Goal: Task Accomplishment & Management: Use online tool/utility

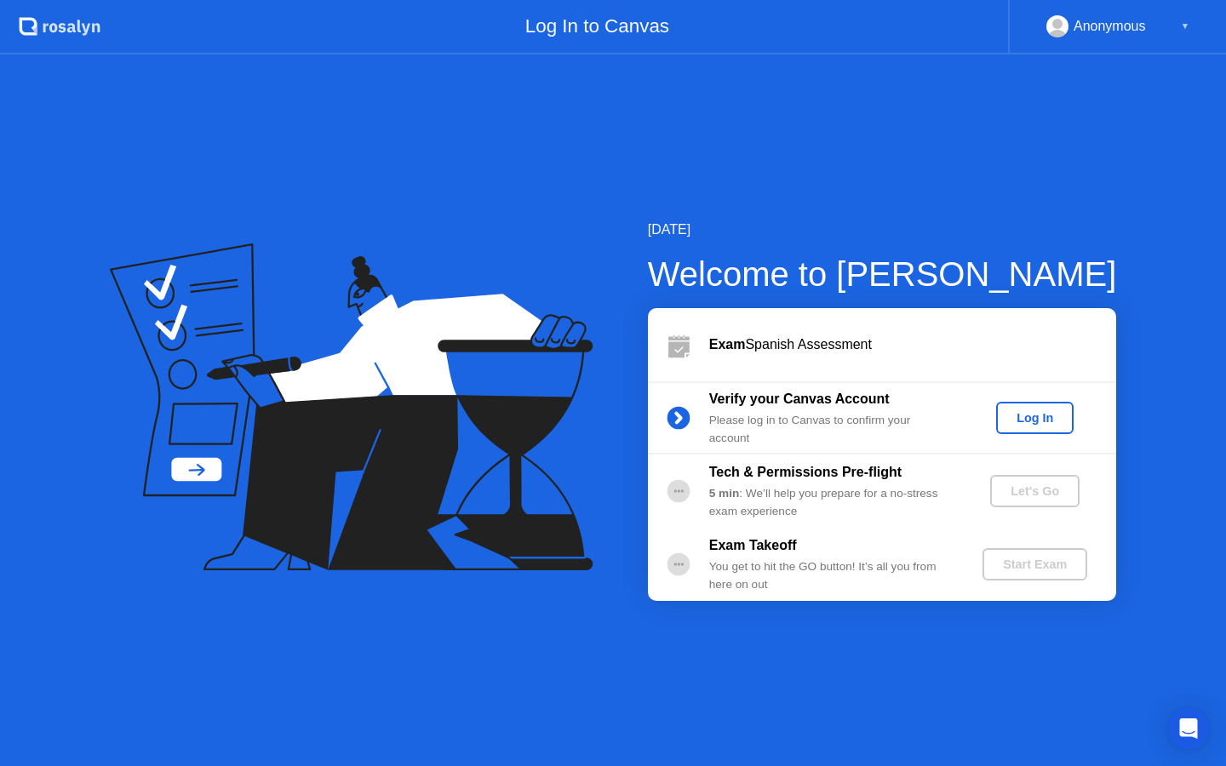
click at [1037, 411] on div "Log In" at bounding box center [1035, 418] width 64 height 14
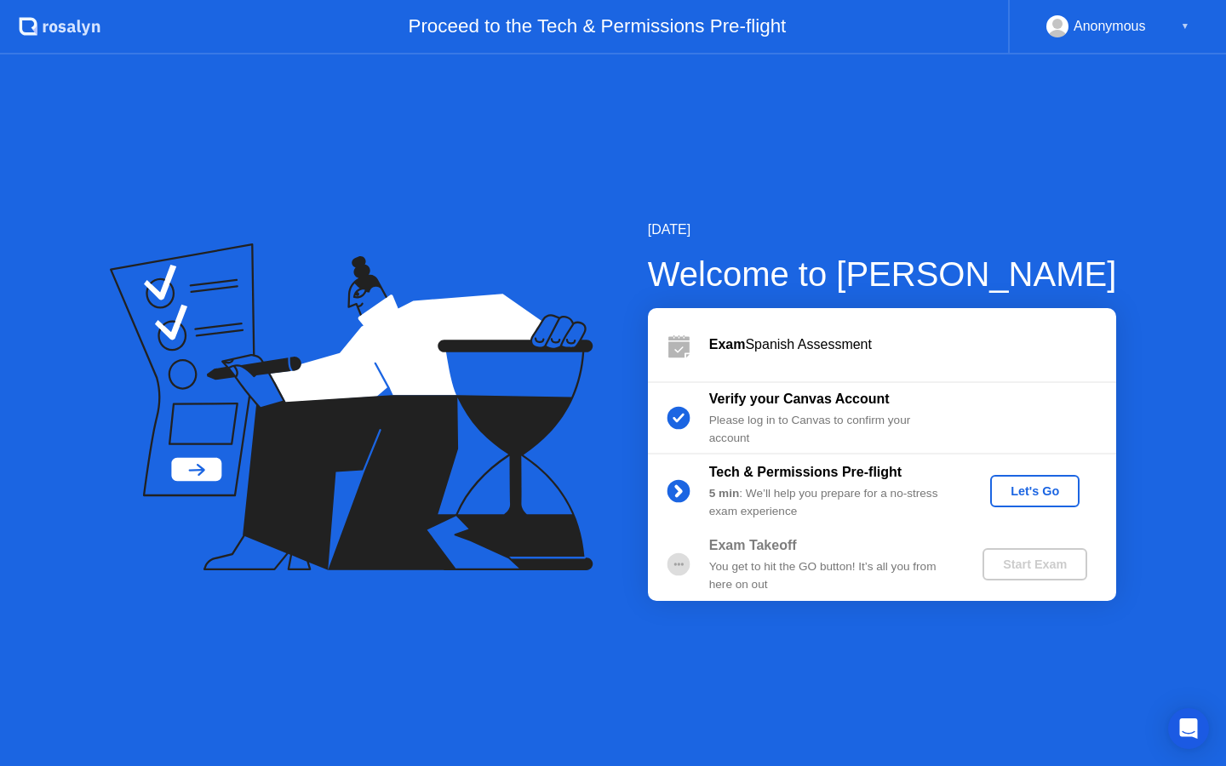
click at [1048, 485] on div "Let's Go" at bounding box center [1035, 492] width 76 height 14
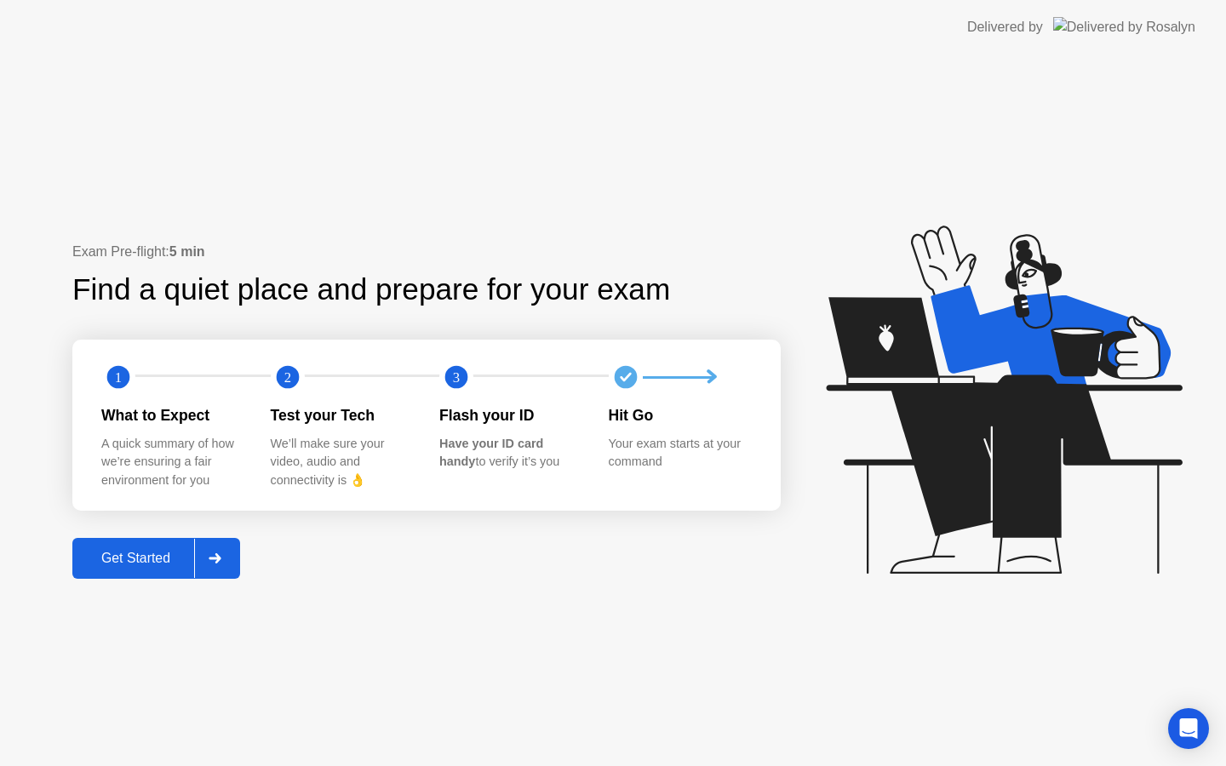
click at [90, 559] on div "Get Started" at bounding box center [135, 558] width 117 height 15
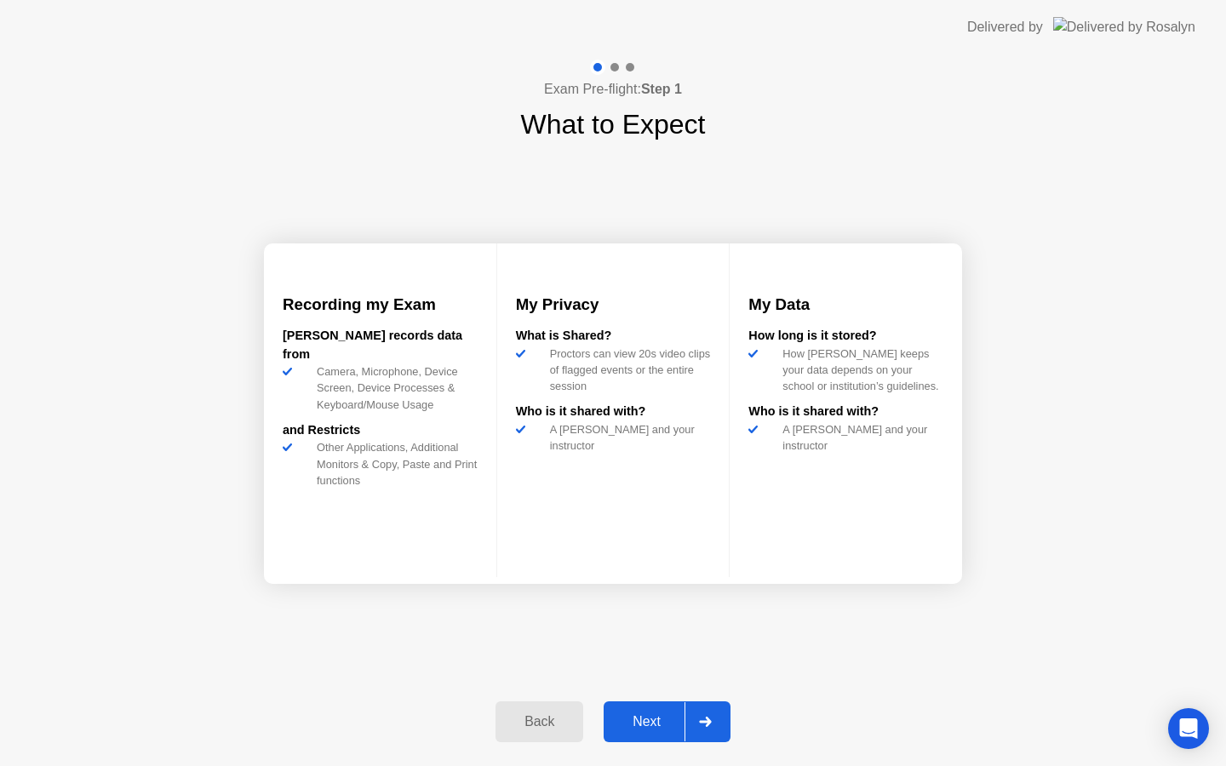
click at [662, 716] on div "Next" at bounding box center [647, 722] width 76 height 15
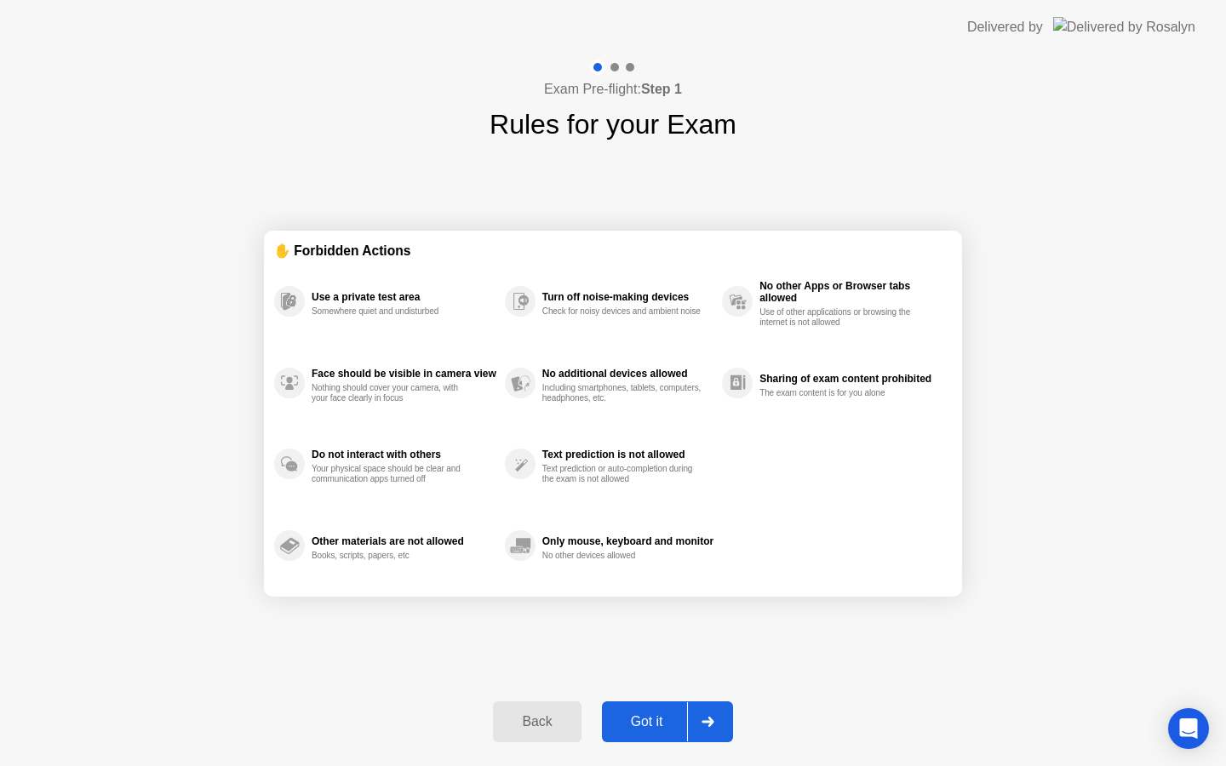
click at [662, 716] on div "Got it" at bounding box center [647, 722] width 80 height 15
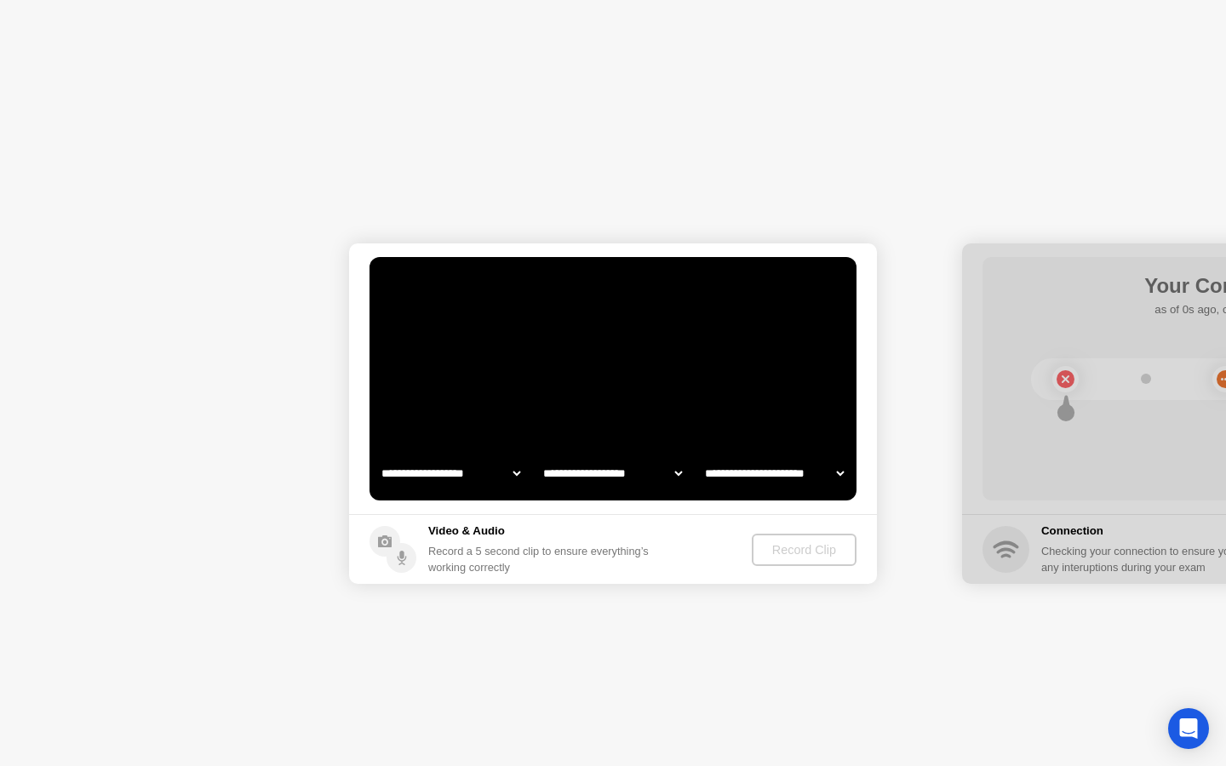
select select "**********"
select select "*******"
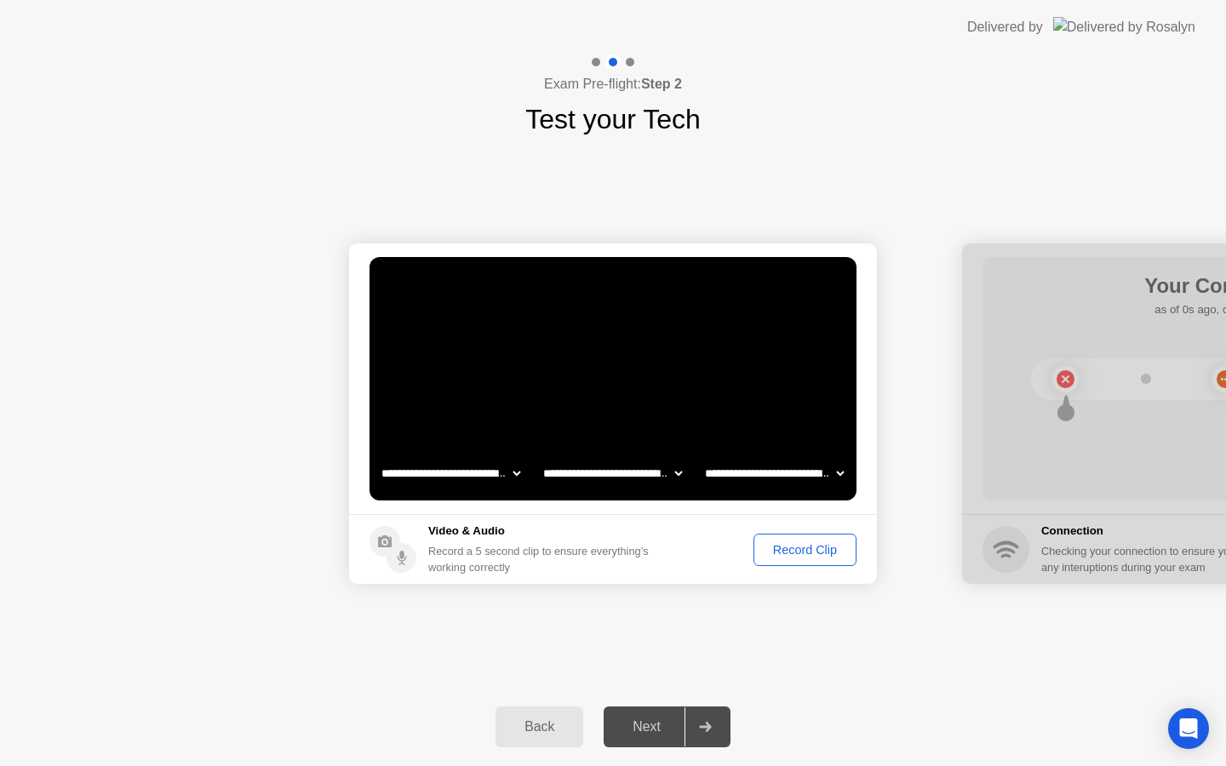
click at [805, 565] on footer "Video & Audio Record a 5 second clip to ensure everything’s working correctly R…" at bounding box center [613, 549] width 528 height 70
click at [805, 564] on button "Record Clip" at bounding box center [805, 550] width 103 height 32
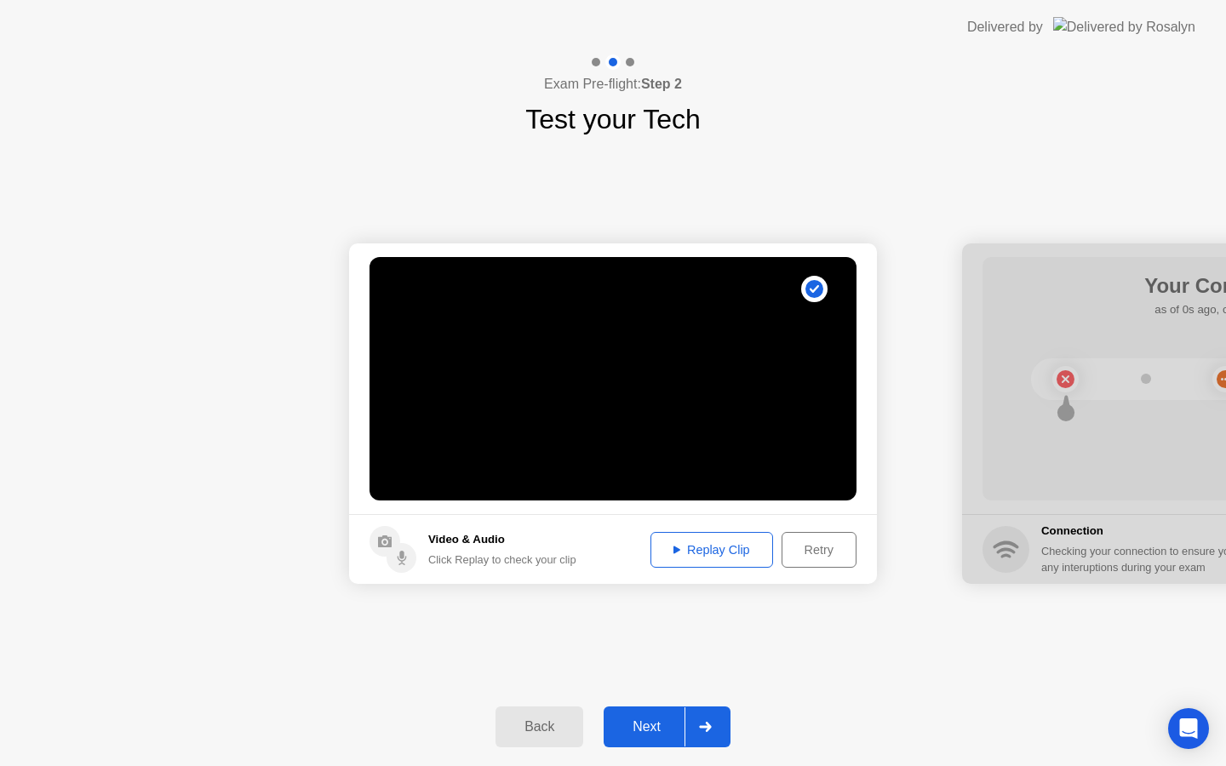
click at [685, 721] on div at bounding box center [705, 727] width 41 height 39
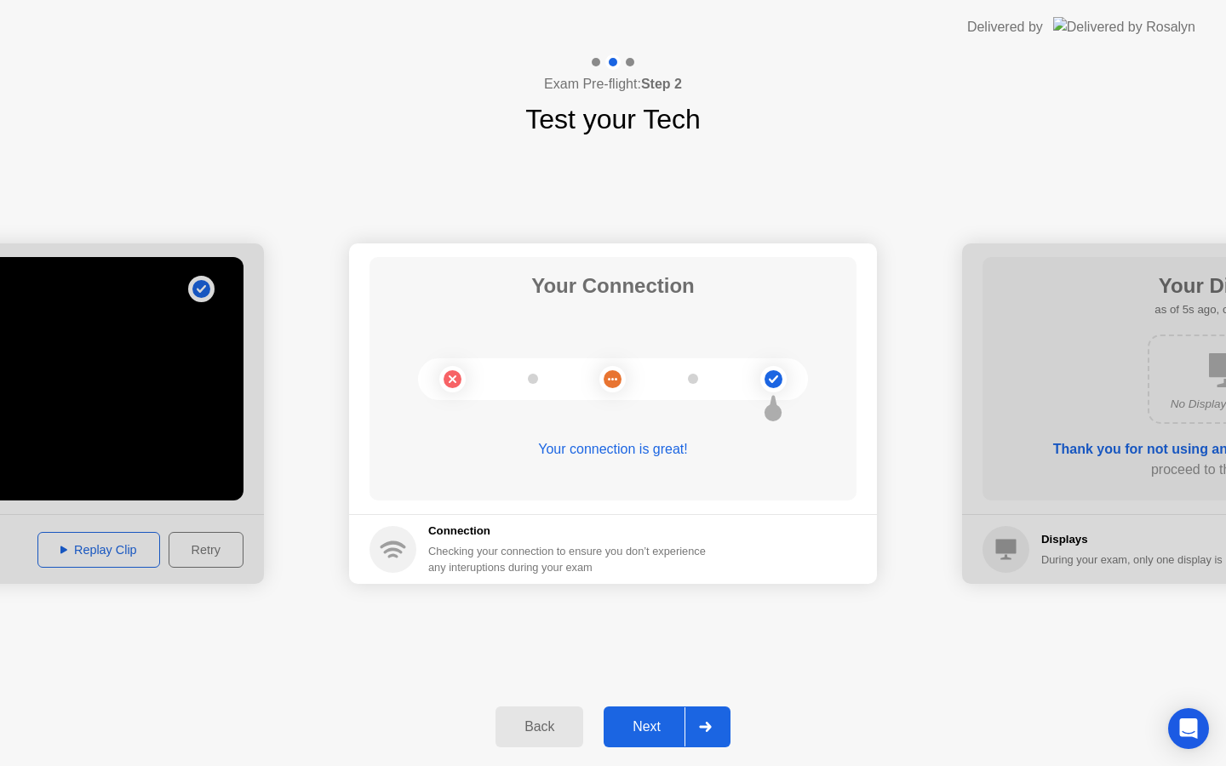
click at [667, 713] on button "Next" at bounding box center [667, 727] width 127 height 41
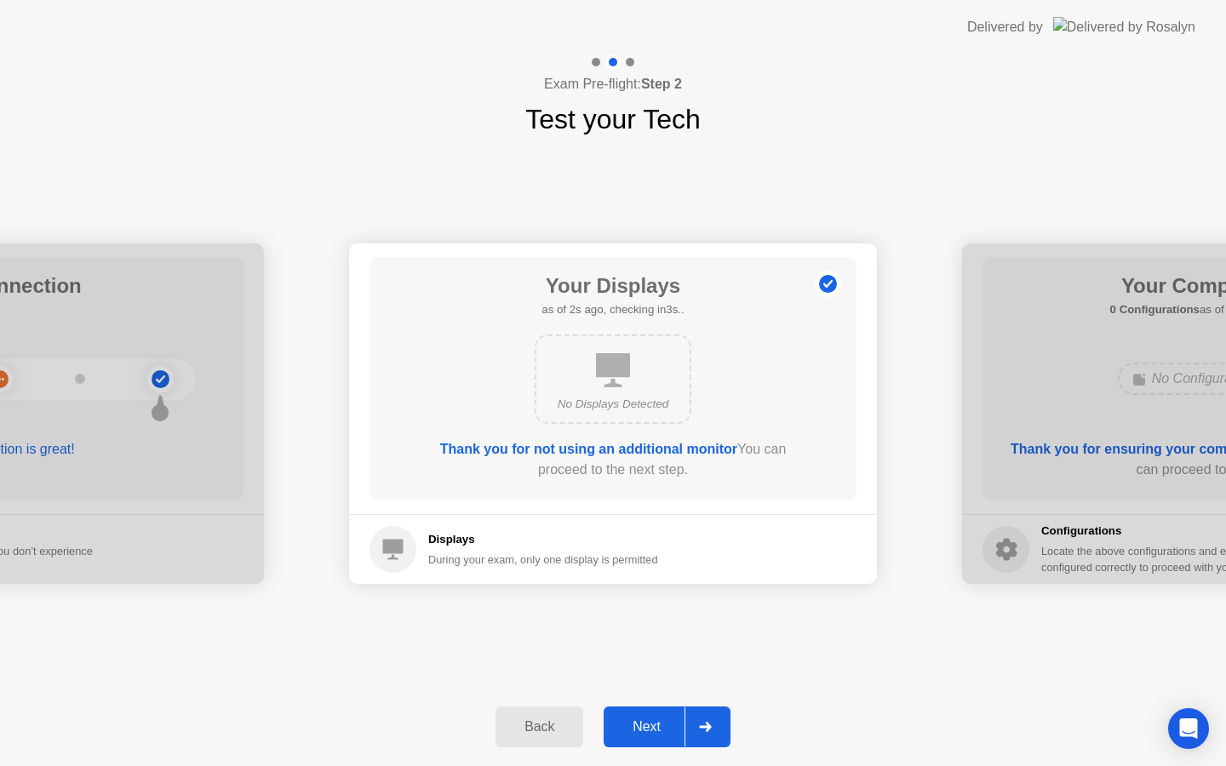
click at [667, 713] on button "Next" at bounding box center [667, 727] width 127 height 41
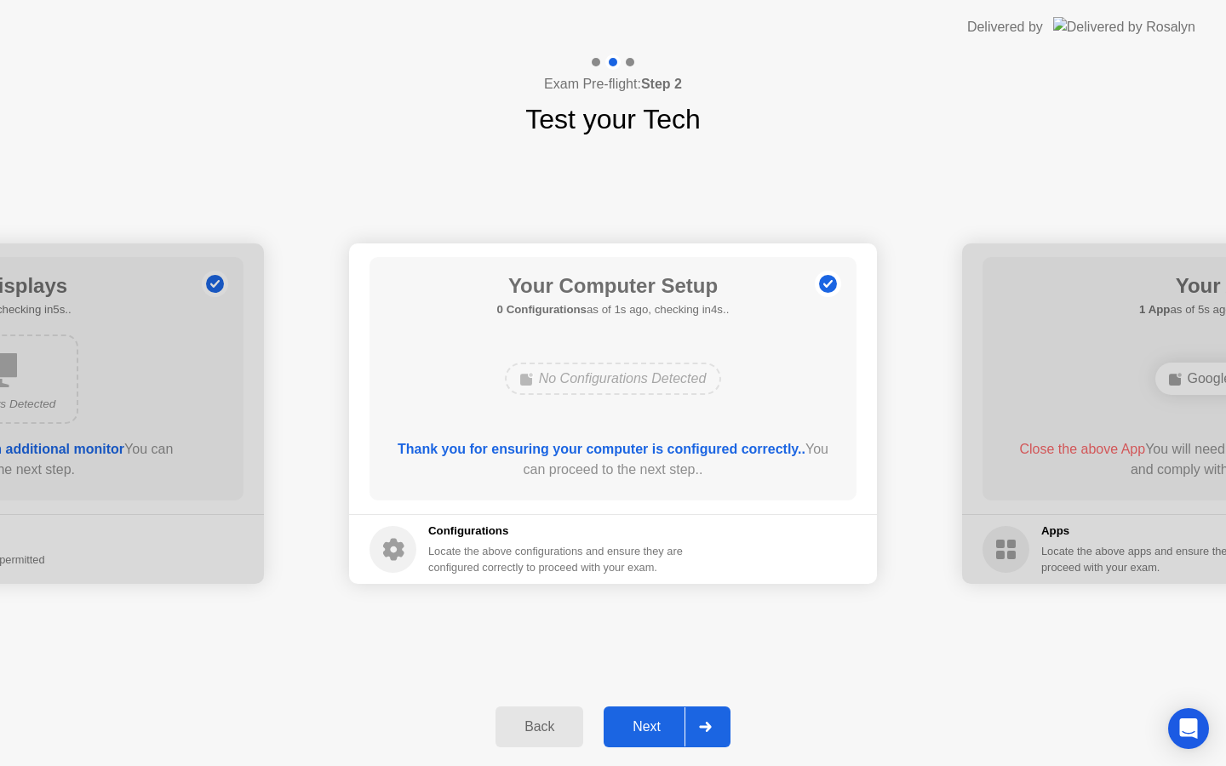
click at [667, 713] on button "Next" at bounding box center [667, 727] width 127 height 41
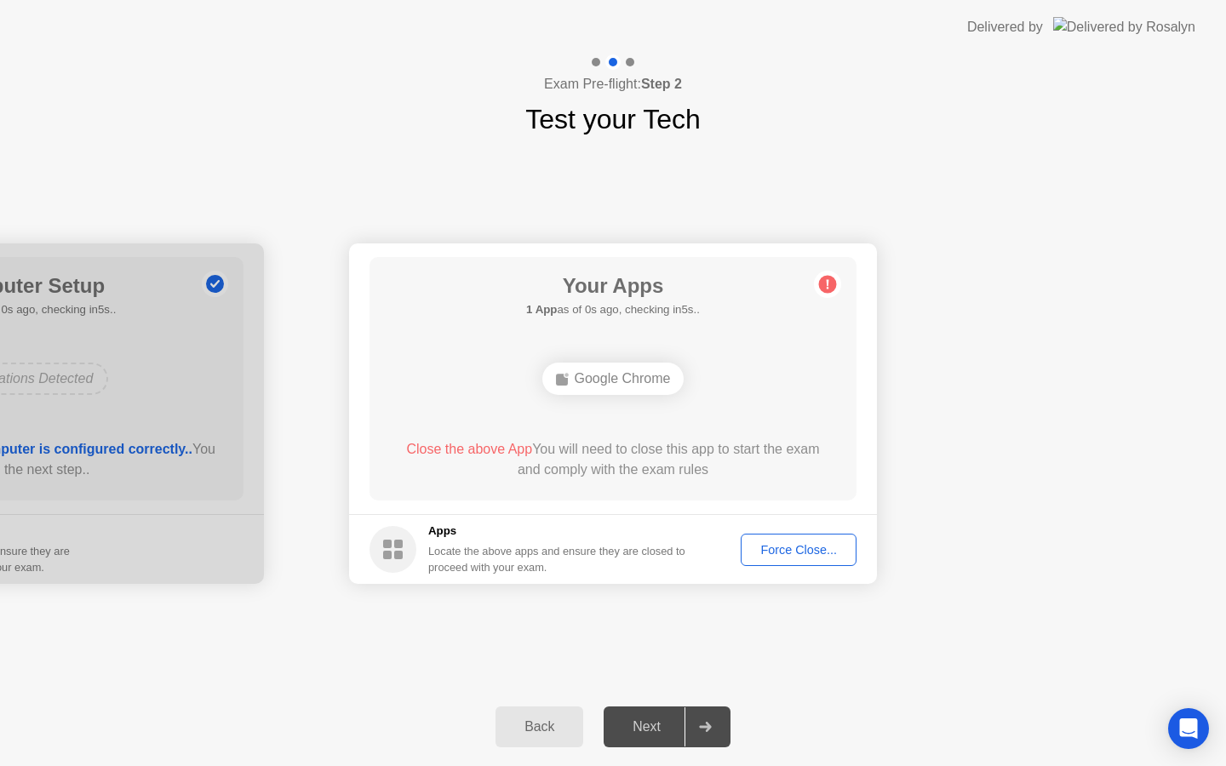
click at [789, 562] on button "Force Close..." at bounding box center [799, 550] width 116 height 32
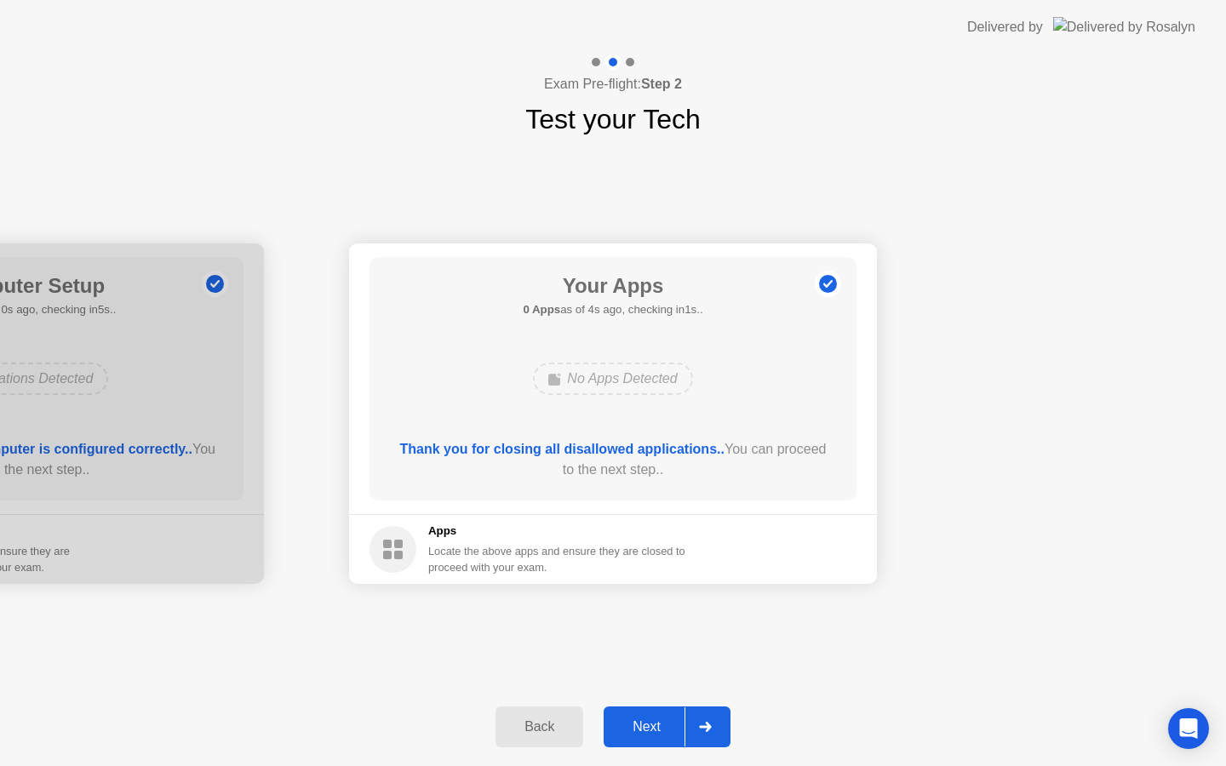
click at [639, 735] on div "Next" at bounding box center [647, 727] width 76 height 15
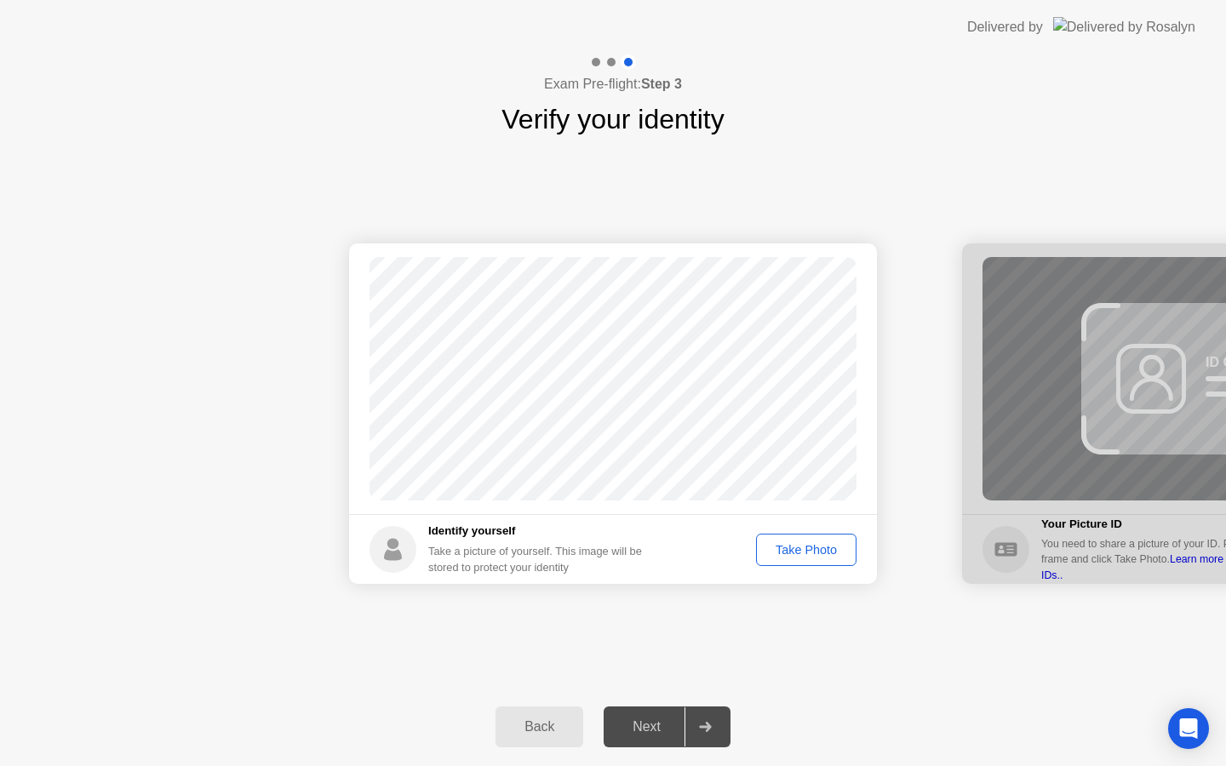
click at [791, 539] on button "Take Photo" at bounding box center [806, 550] width 100 height 32
click at [793, 548] on div "Retake" at bounding box center [817, 550] width 66 height 14
click at [793, 548] on div "Take Photo" at bounding box center [806, 550] width 89 height 14
click at [821, 539] on button "Retake" at bounding box center [817, 550] width 78 height 32
click at [821, 543] on div "Take Photo" at bounding box center [806, 550] width 89 height 14
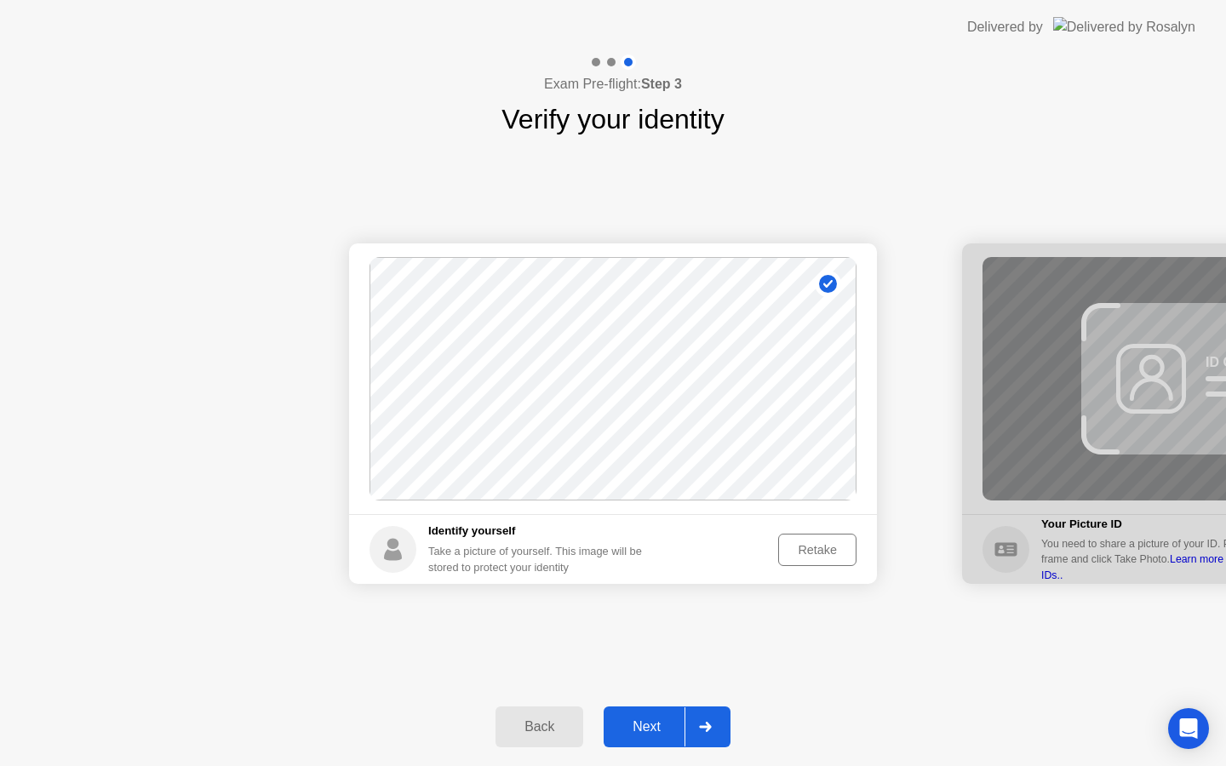
click at [640, 706] on div "Back Next" at bounding box center [613, 727] width 1226 height 78
click at [658, 751] on div "Back Next" at bounding box center [613, 727] width 1226 height 78
click at [643, 732] on div "Next" at bounding box center [647, 727] width 76 height 15
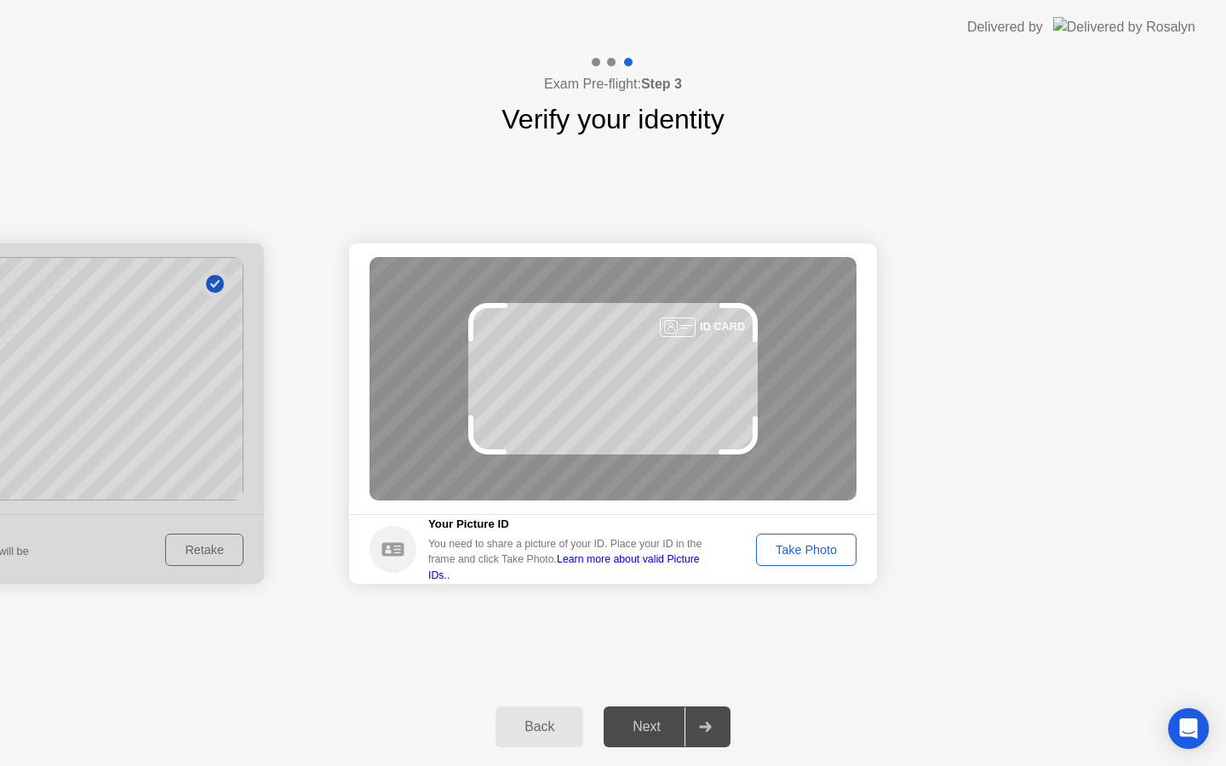
click at [787, 549] on div "Take Photo" at bounding box center [806, 550] width 89 height 14
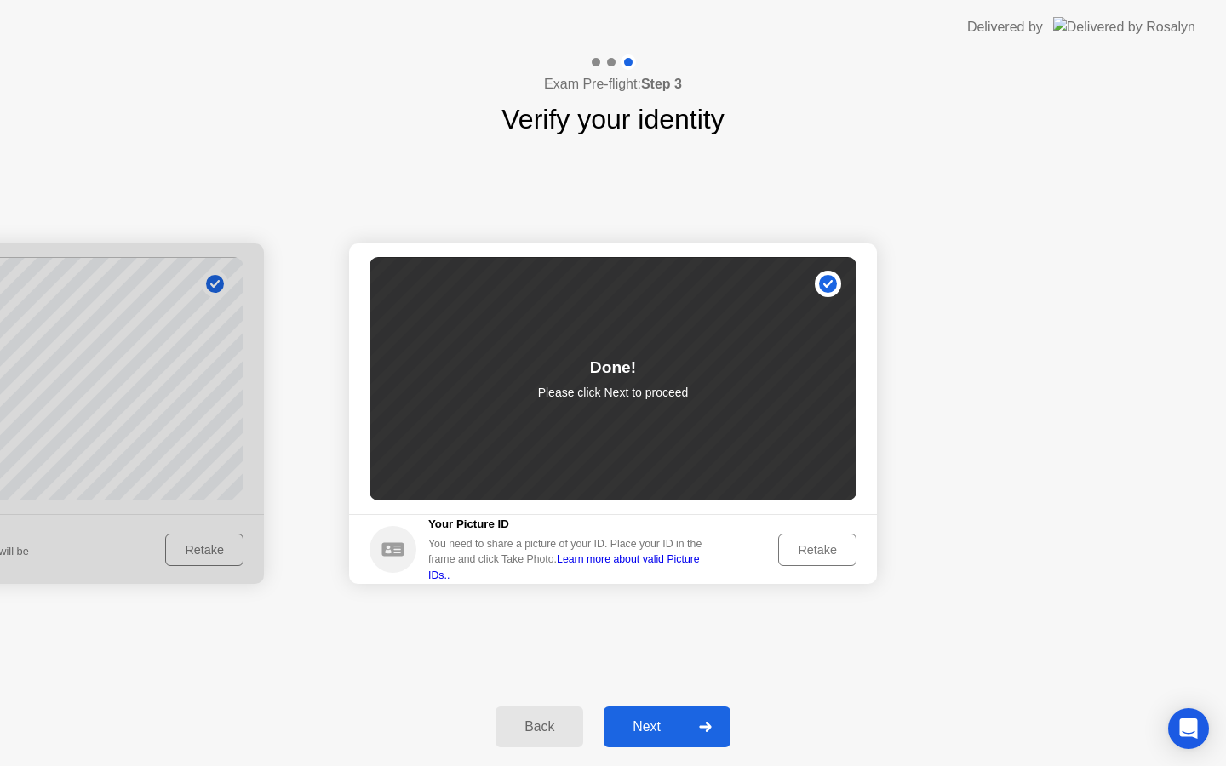
click at [644, 730] on div "Next" at bounding box center [647, 727] width 76 height 15
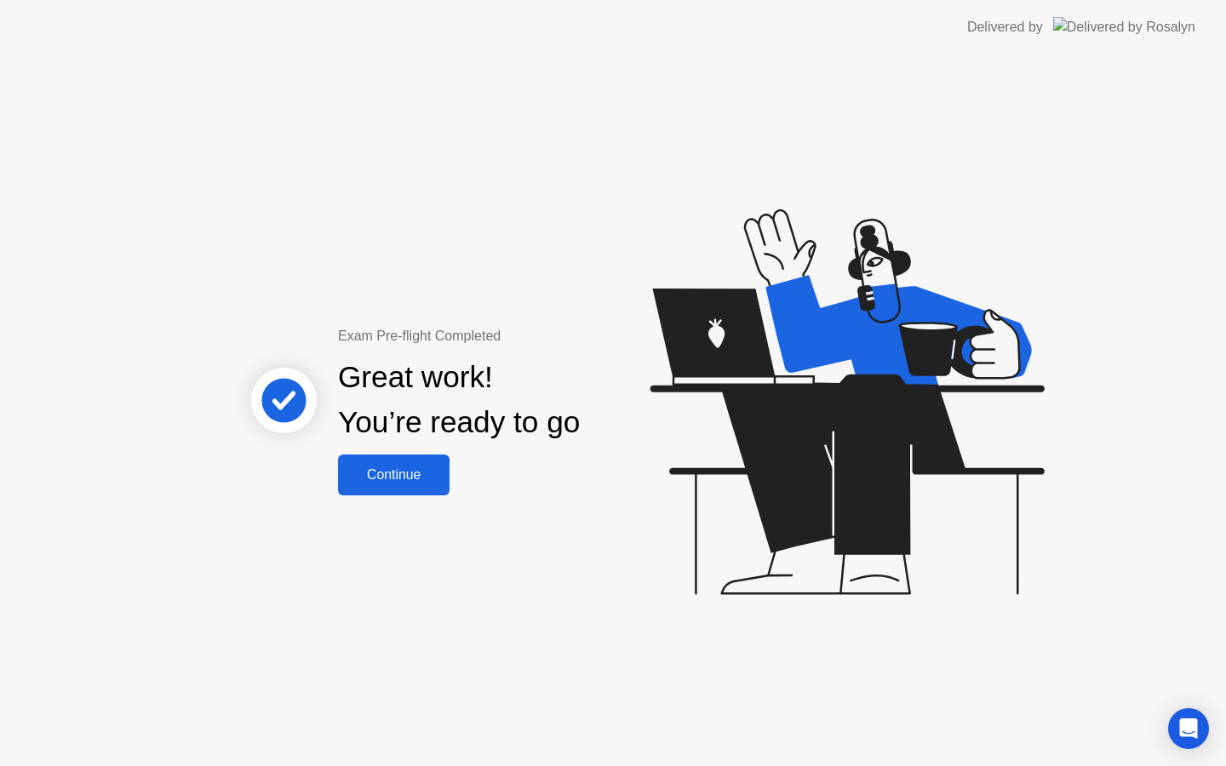
click at [359, 479] on div "Continue" at bounding box center [393, 475] width 101 height 15
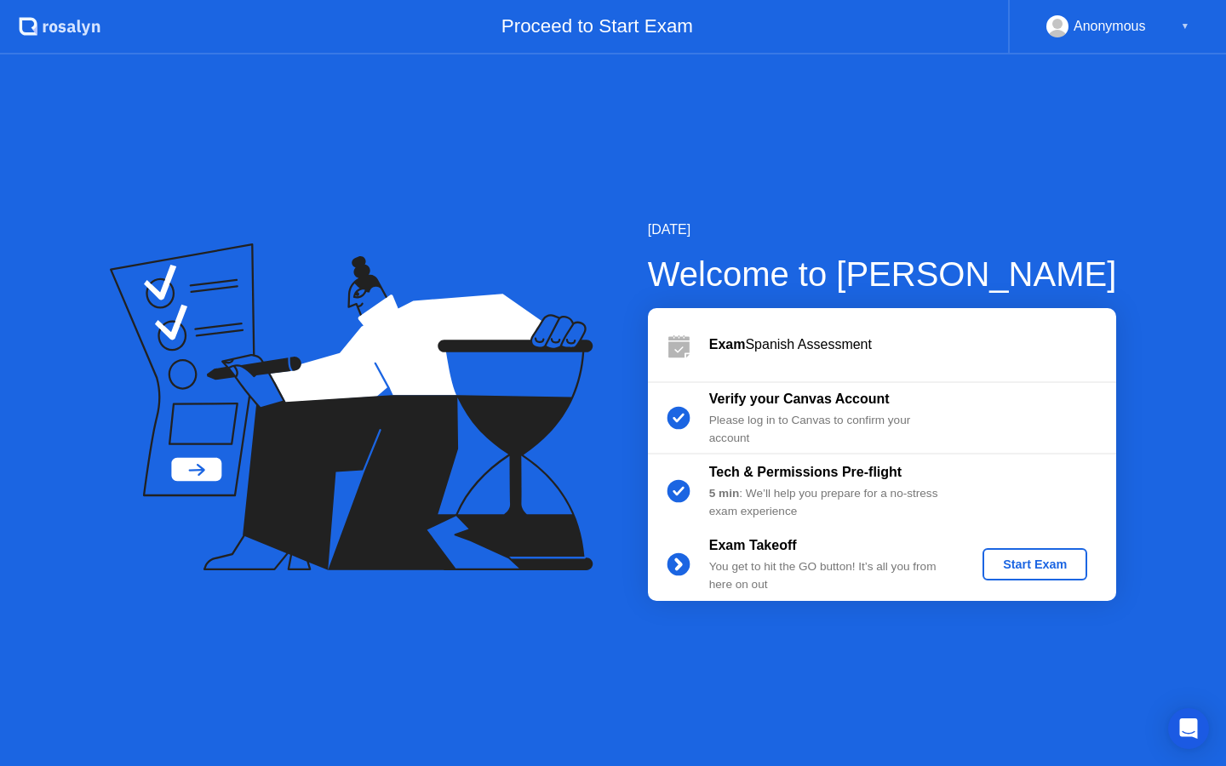
click at [1036, 571] on div "Start Exam" at bounding box center [1035, 565] width 91 height 14
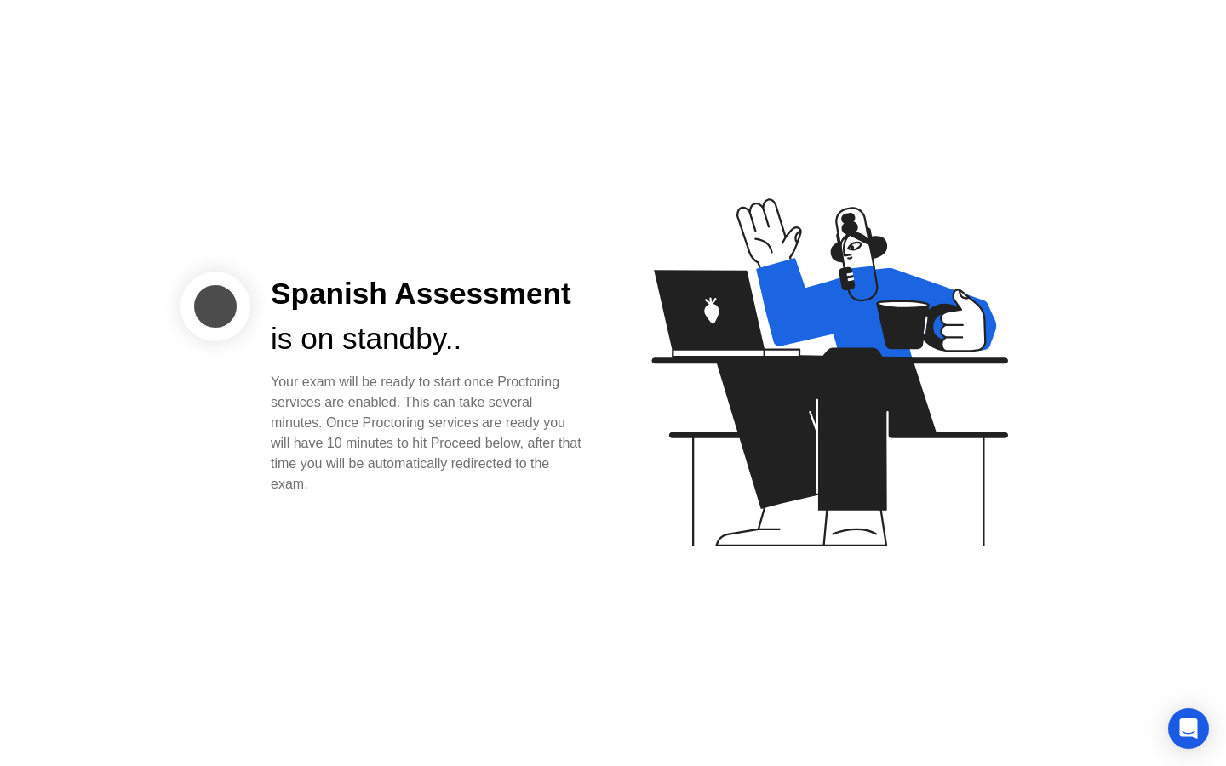
click at [500, 472] on div "Your exam will be ready to start once Proctoring services are enabled. This can…" at bounding box center [428, 433] width 315 height 123
drag, startPoint x: 220, startPoint y: 359, endPoint x: 220, endPoint y: 347, distance: 11.9
click at [220, 358] on div "Spanish Assessment is on standby.. Your exam will be ready to start once Procto…" at bounding box center [394, 383] width 426 height 223
click at [220, 299] on div at bounding box center [216, 307] width 70 height 70
click at [1178, 703] on div "Spanish Assessment is on standby.. Your exam will be ready to start once Procto…" at bounding box center [613, 383] width 1226 height 766
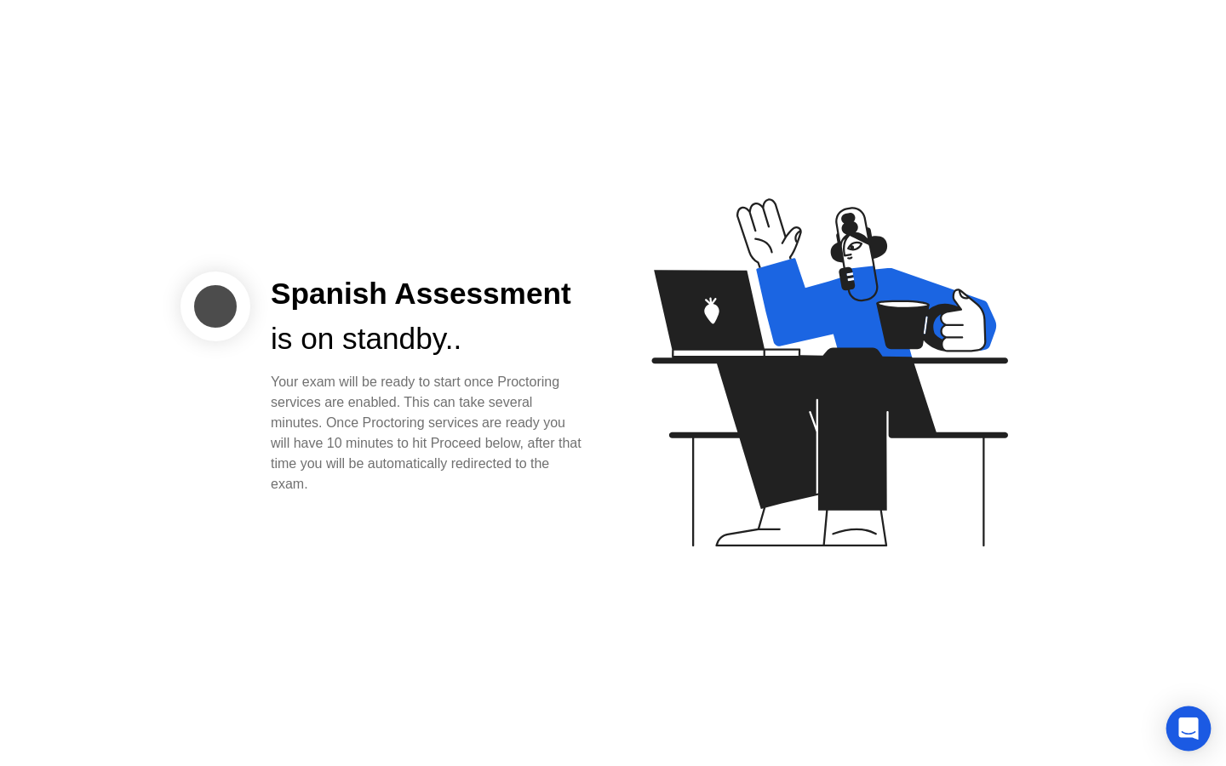
click at [1194, 723] on icon "Open Intercom Messenger" at bounding box center [1189, 729] width 20 height 22
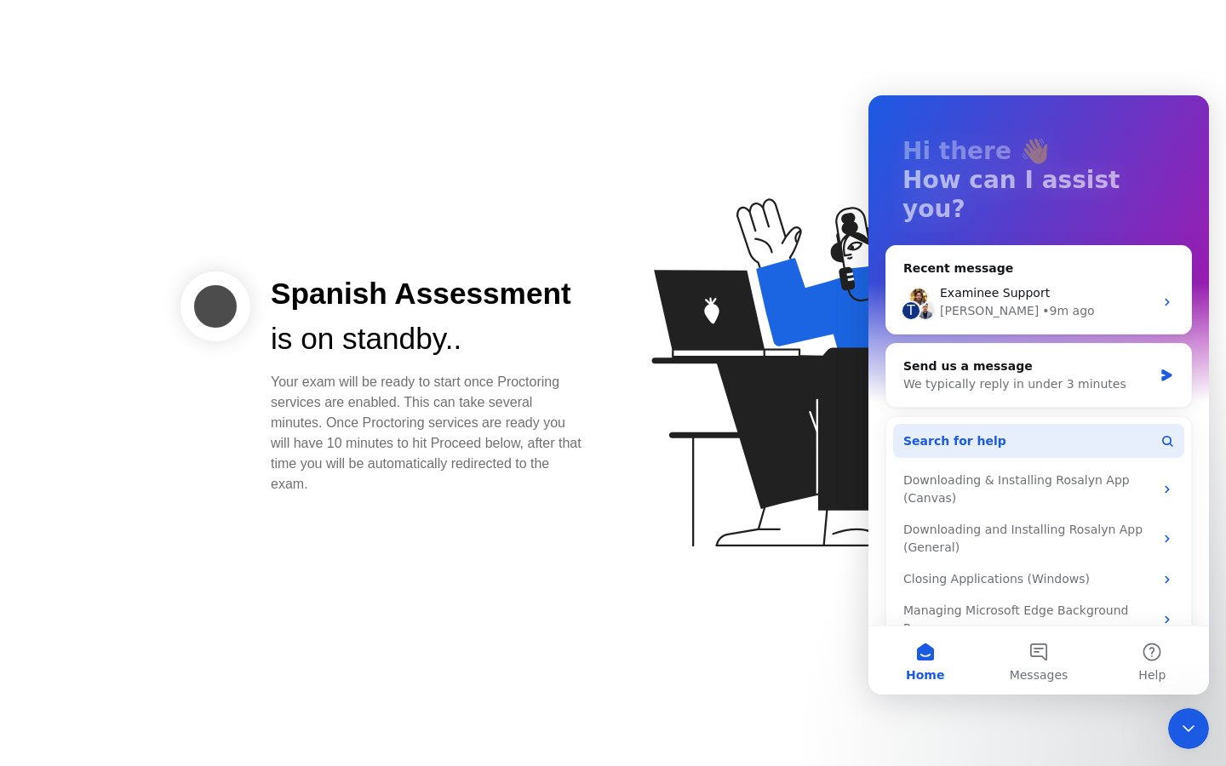
scroll to position [85, 0]
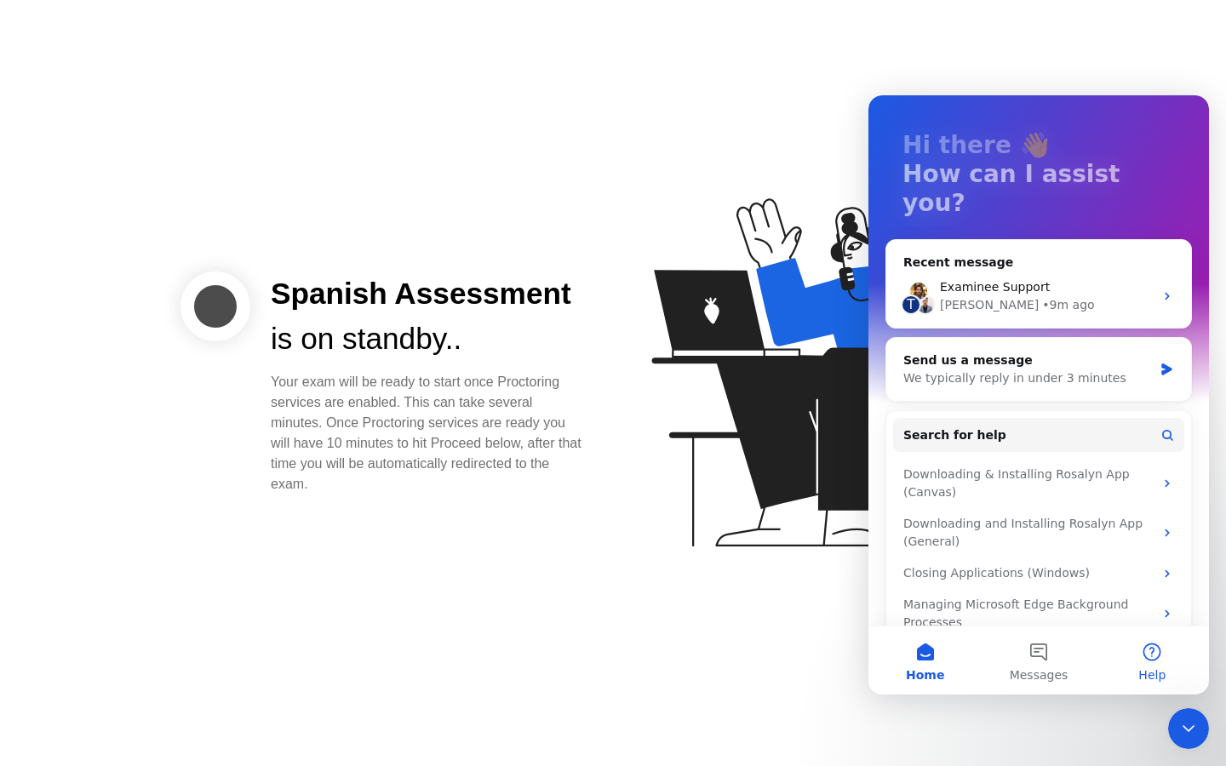
click at [1152, 650] on button "Help" at bounding box center [1152, 661] width 113 height 68
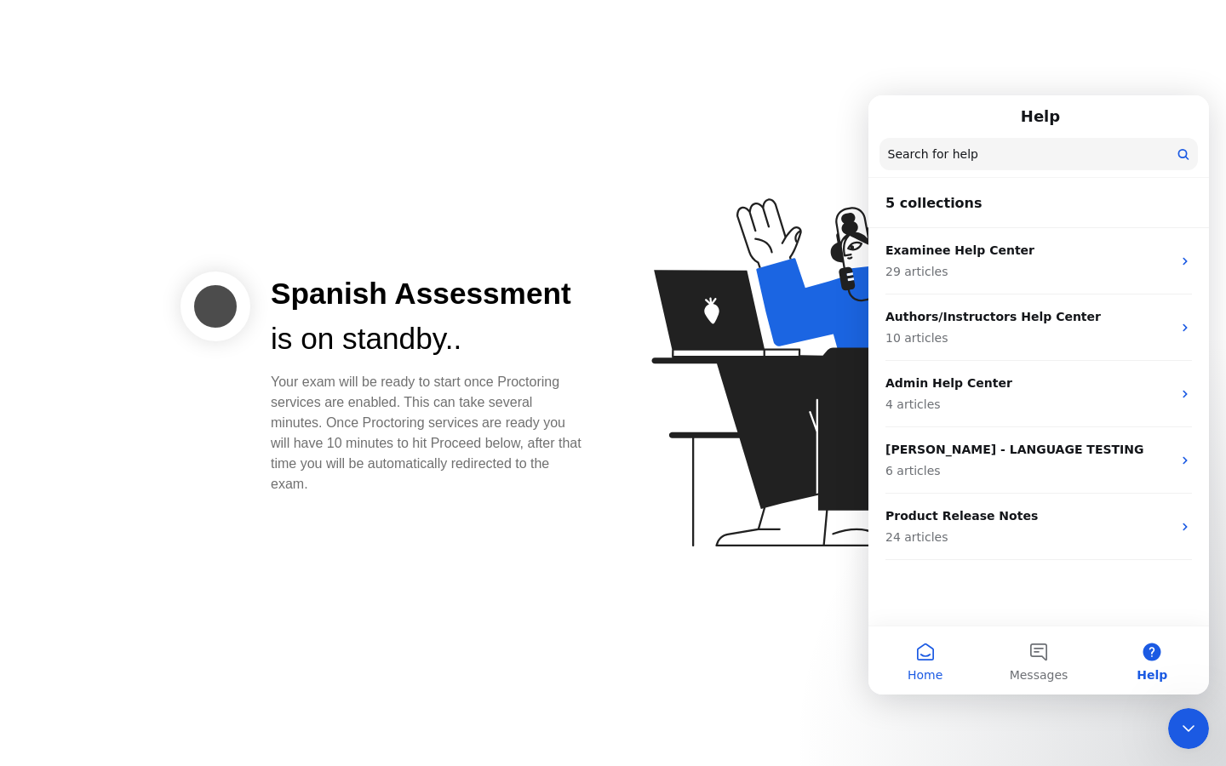
click at [954, 660] on button "Home" at bounding box center [925, 661] width 113 height 68
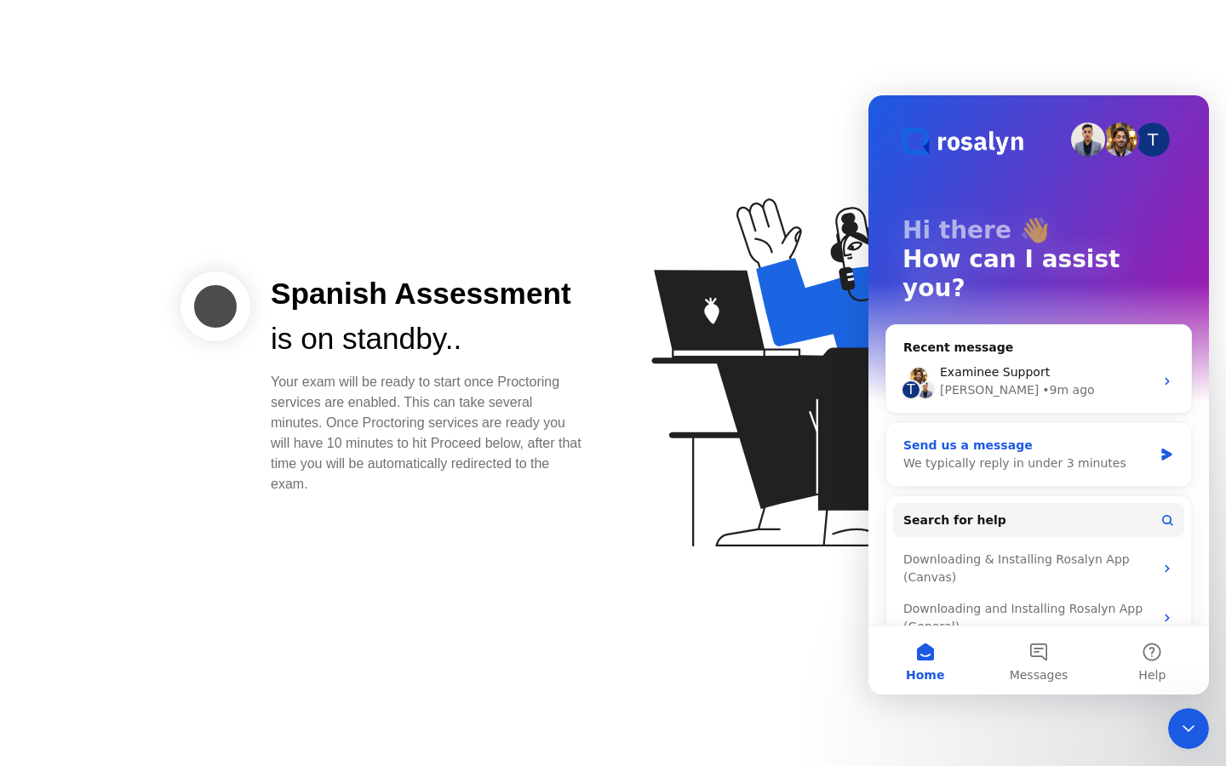
click at [1108, 455] on div "We typically reply in under 3 minutes" at bounding box center [1029, 464] width 250 height 18
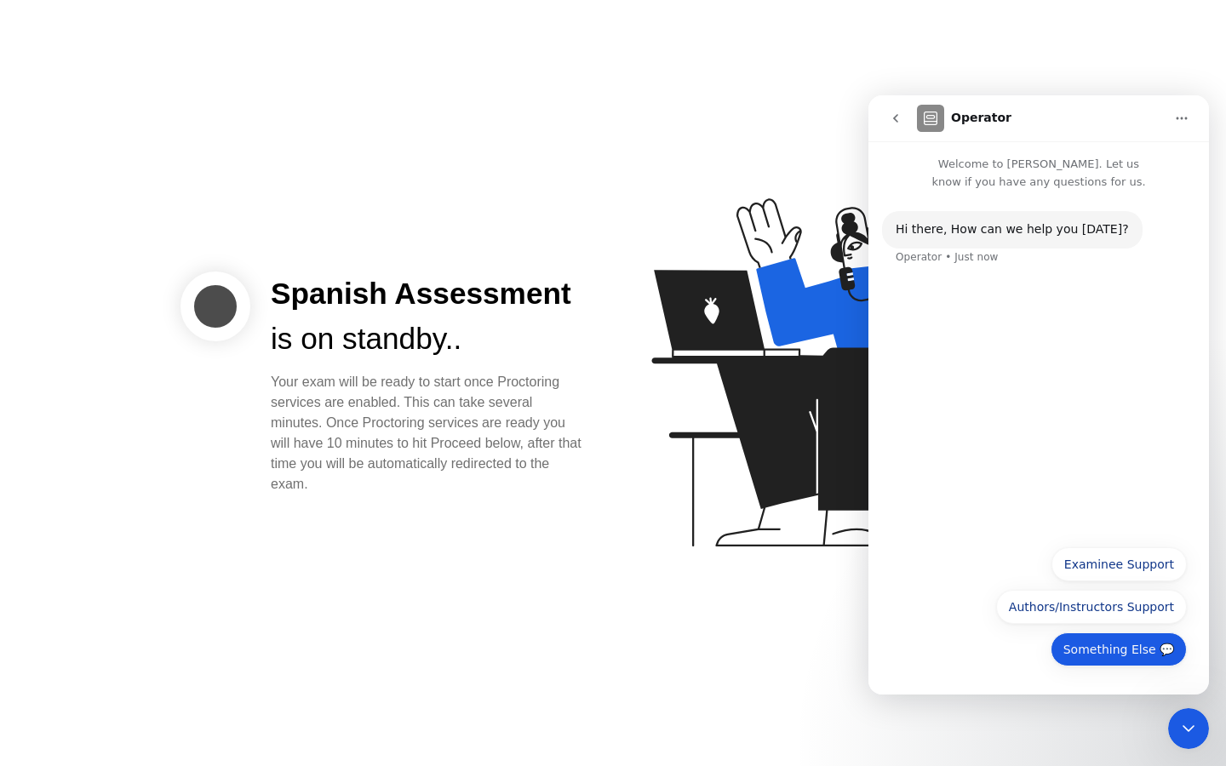
click at [1122, 655] on button "Something Else 💬" at bounding box center [1119, 650] width 136 height 34
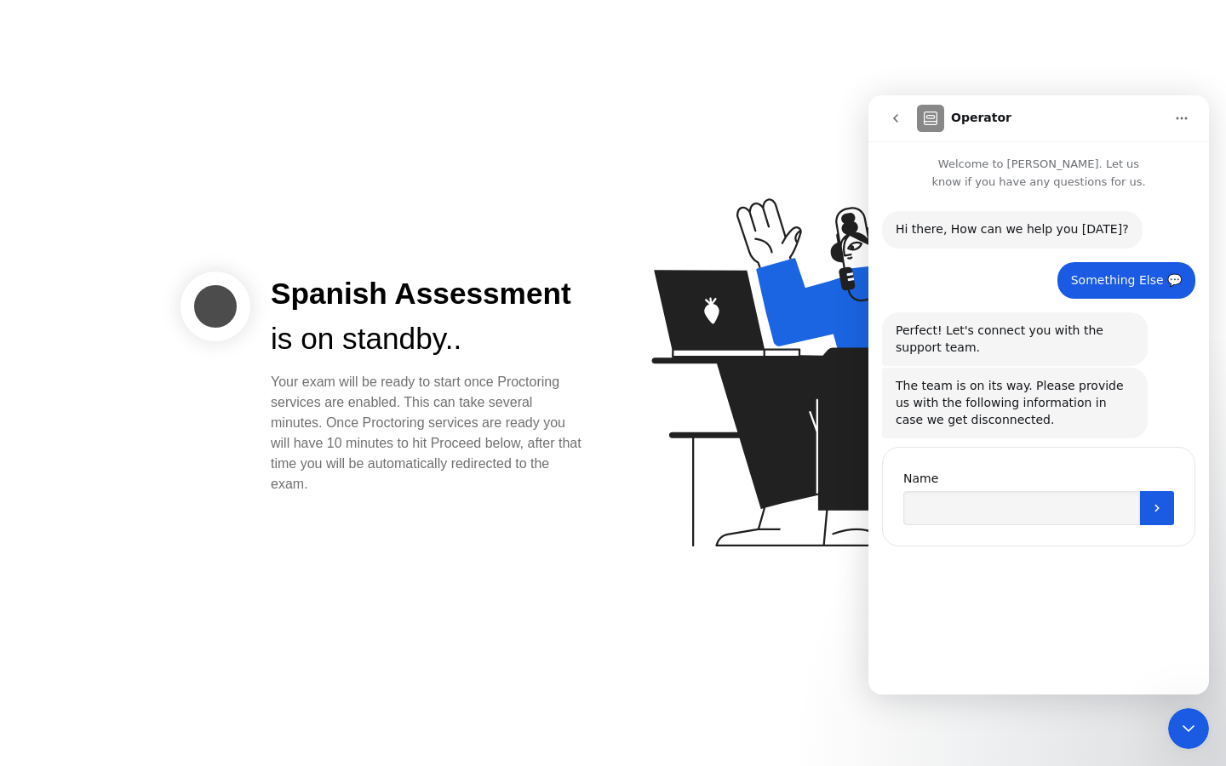
click at [1176, 120] on icon "Home" at bounding box center [1182, 119] width 14 height 14
click at [895, 112] on icon "go back" at bounding box center [896, 119] width 14 height 14
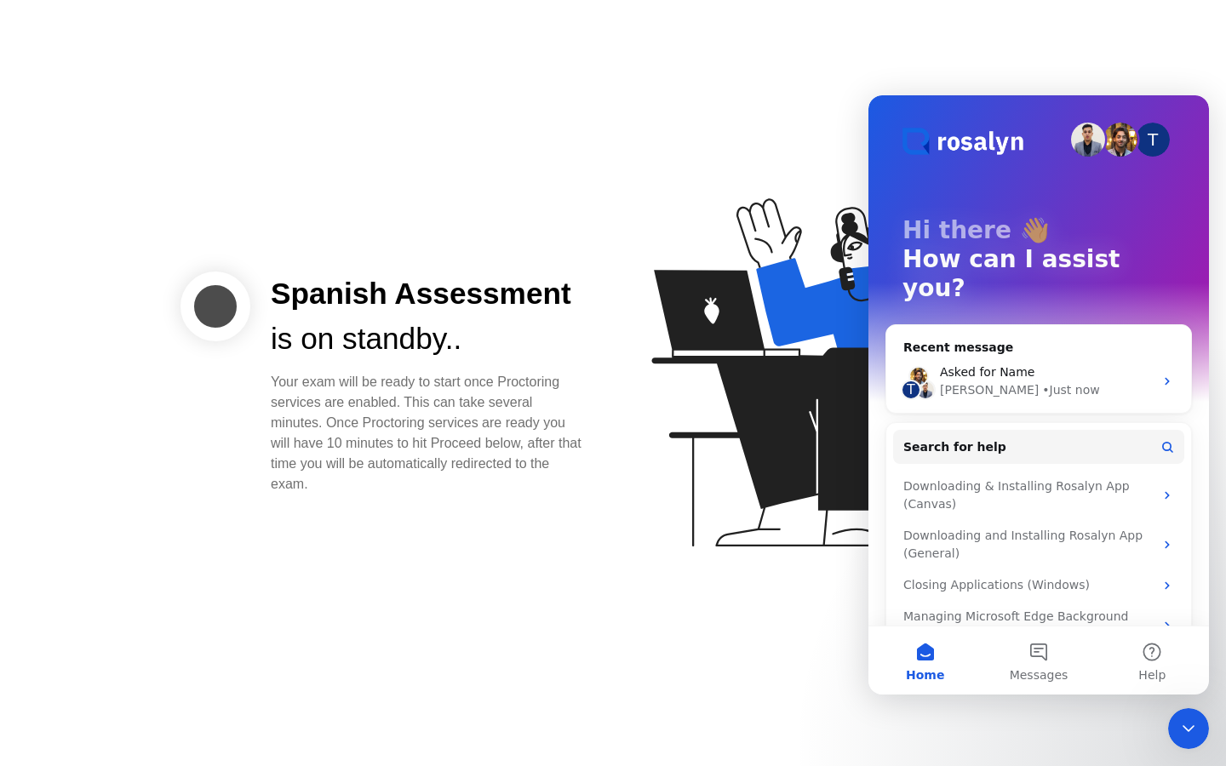
click at [833, 96] on div "Spanish Assessment is on standby.. Your exam will be ready to start once Procto…" at bounding box center [613, 383] width 1226 height 766
click at [1226, 187] on div "Spanish Assessment is on standby.. Your exam will be ready to start once Procto…" at bounding box center [613, 383] width 1226 height 766
click at [1192, 726] on icon "Close Intercom Messenger" at bounding box center [1189, 729] width 20 height 20
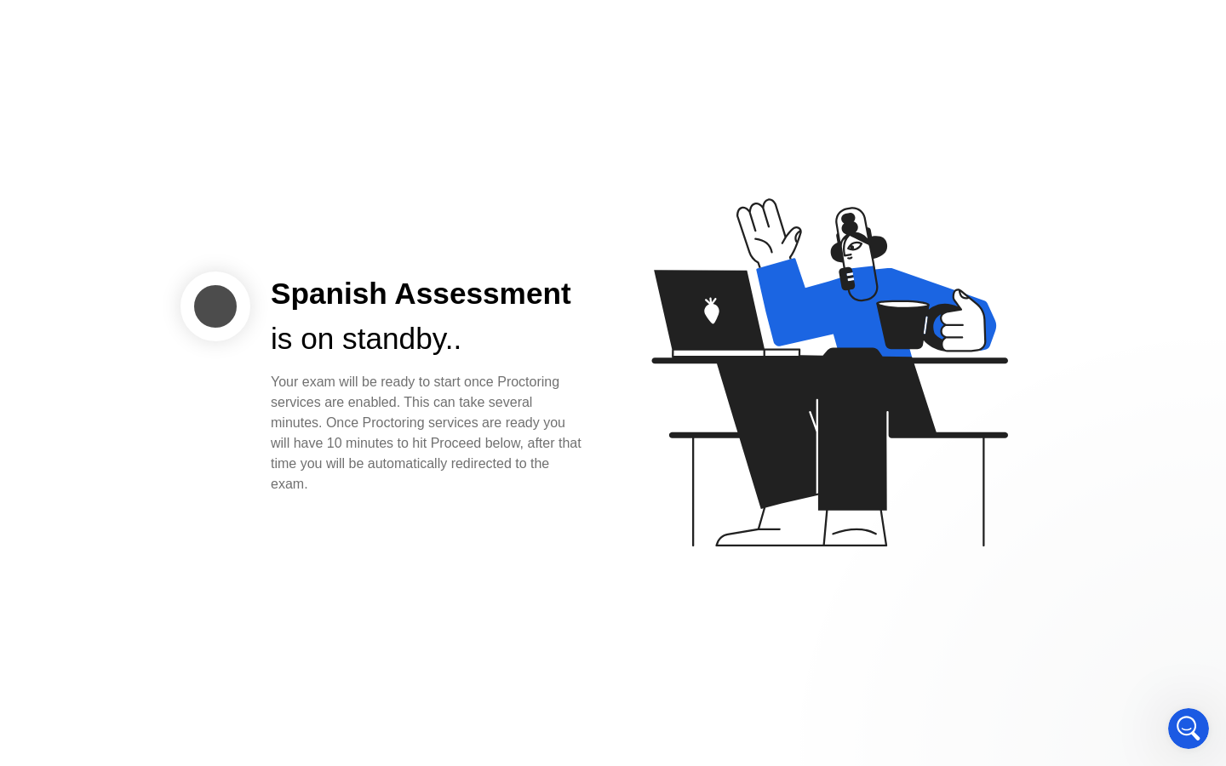
scroll to position [0, 0]
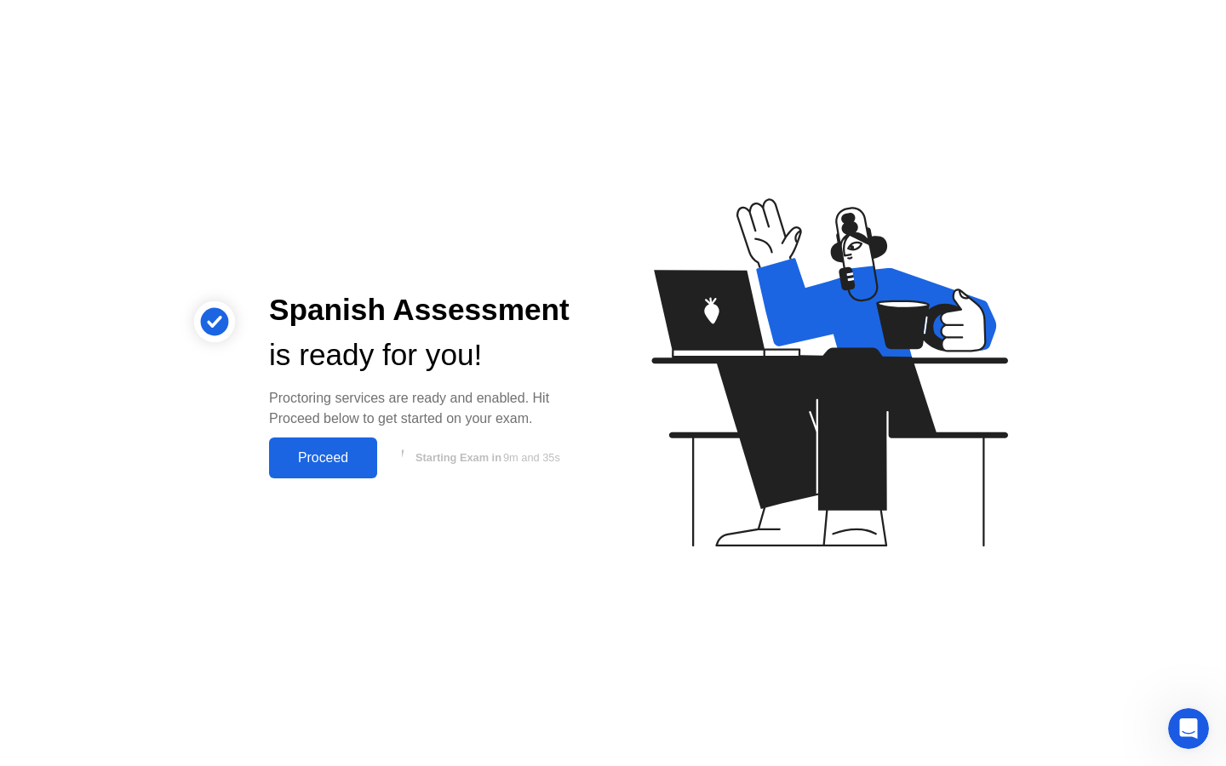
click at [266, 450] on div "Spanish Assessment is ready for you! Proctoring services are ready and enabled.…" at bounding box center [428, 383] width 358 height 191
click at [295, 451] on div "Proceed" at bounding box center [323, 458] width 98 height 15
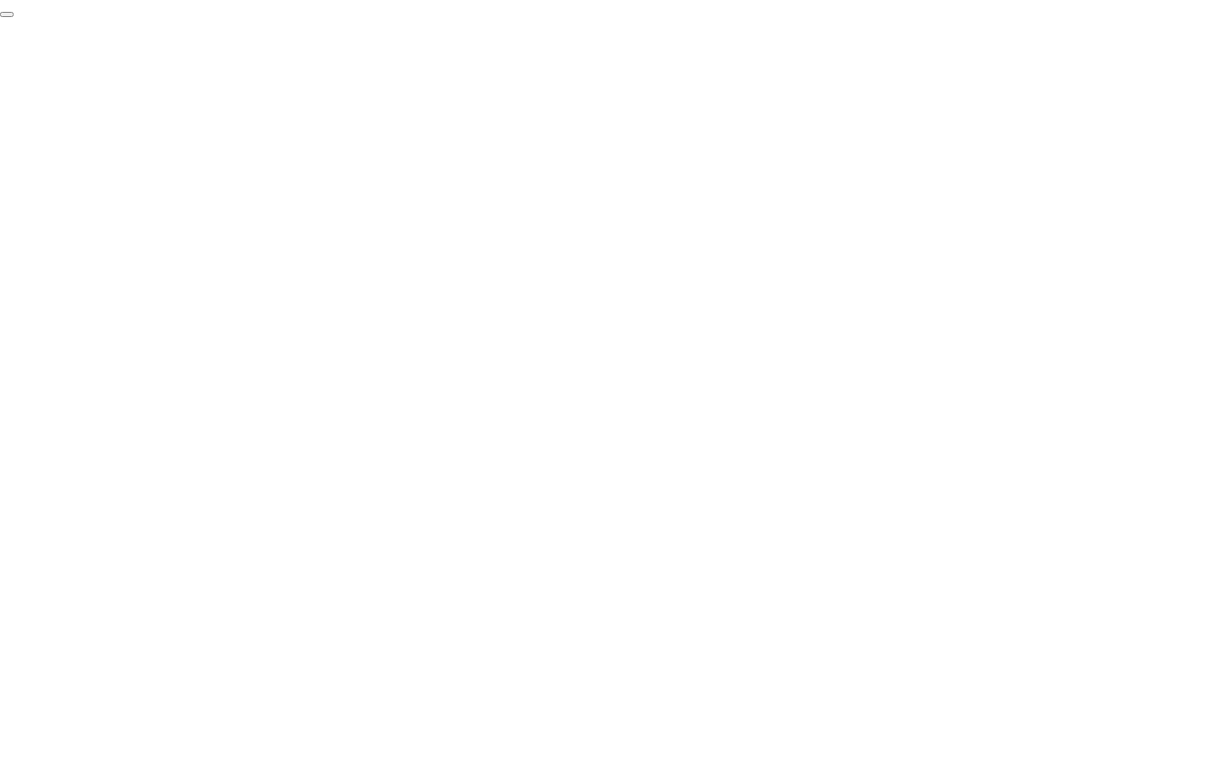
click div "End Proctoring Session"
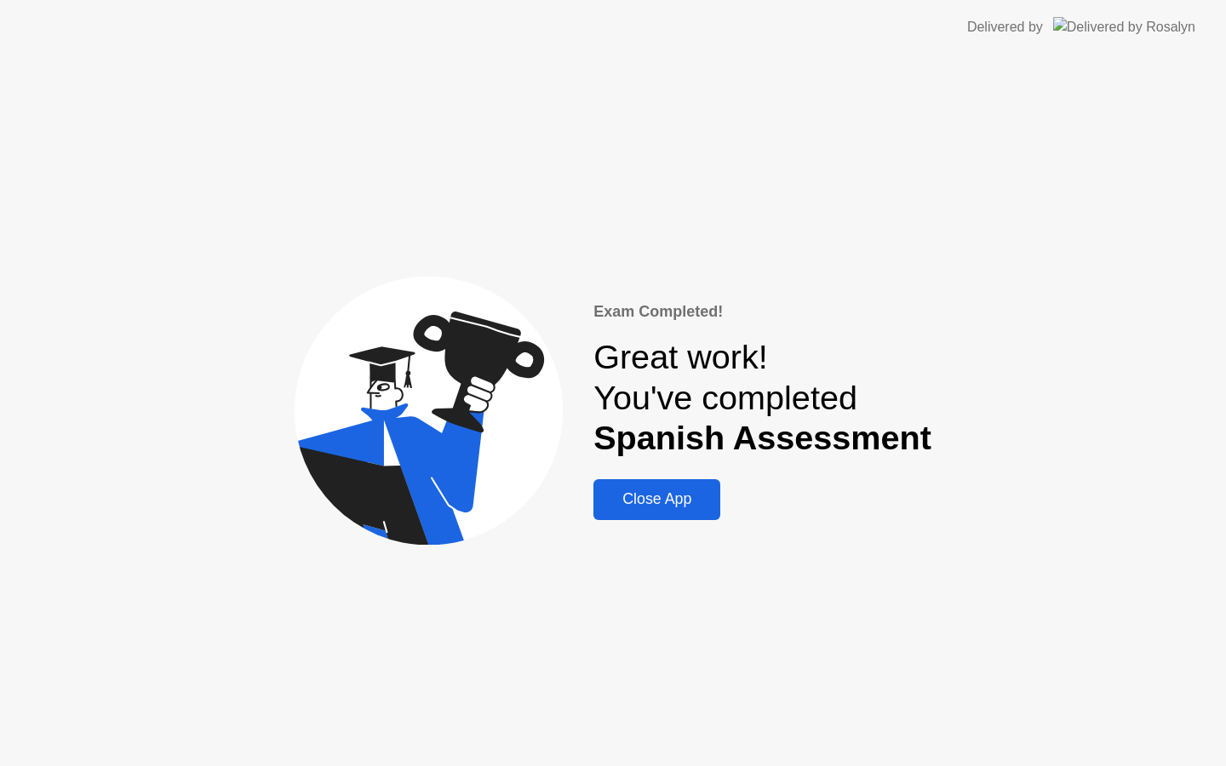
click at [671, 508] on div "Close App" at bounding box center [657, 500] width 117 height 18
